Goal: Find specific page/section: Find specific page/section

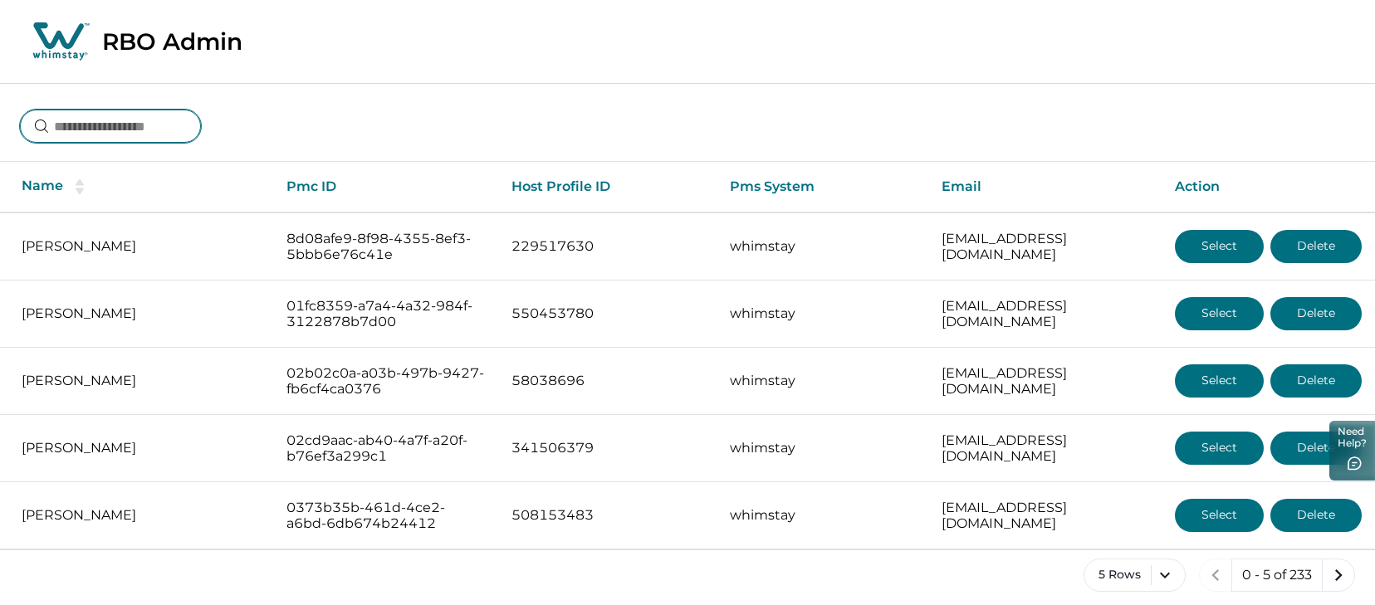
click at [121, 129] on input at bounding box center [110, 126] width 181 height 33
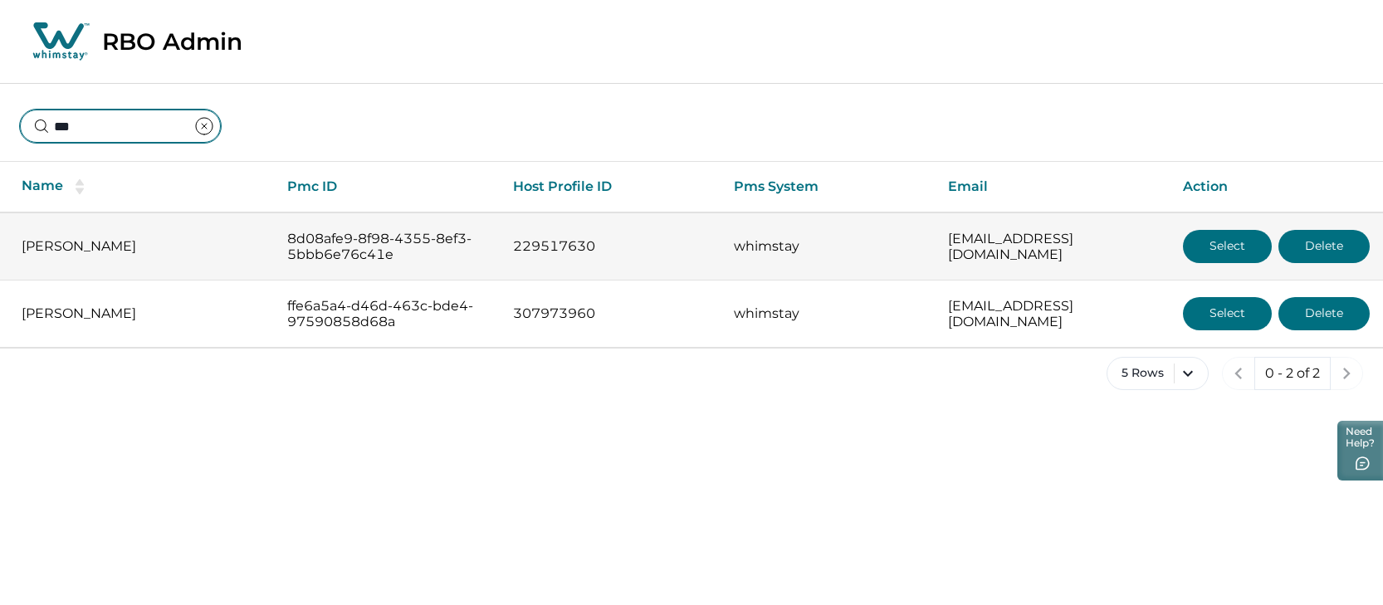
type input "***"
click at [133, 239] on p "[PERSON_NAME]" at bounding box center [141, 246] width 239 height 17
click at [1223, 247] on button "Select" at bounding box center [1227, 246] width 89 height 33
